Goal: Task Accomplishment & Management: Manage account settings

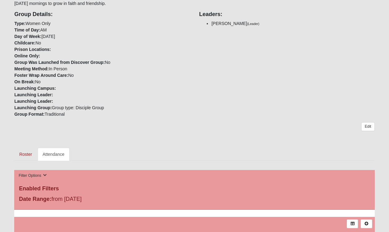
scroll to position [139, 0]
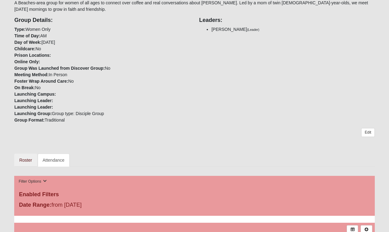
click at [24, 159] on link "Roster" at bounding box center [25, 160] width 23 height 13
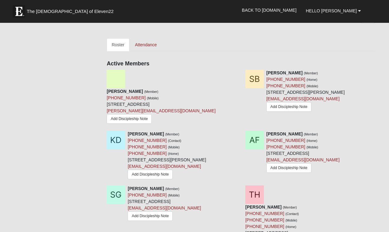
scroll to position [255, 0]
